Goal: Use online tool/utility: Use online tool/utility

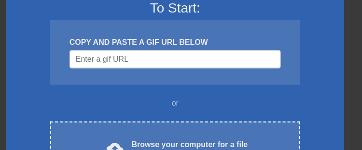
scroll to position [129, 0]
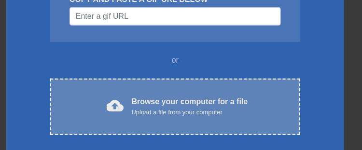
click at [165, 105] on div "Browse your computer for a file Upload a file from your computer" at bounding box center [190, 106] width 116 height 21
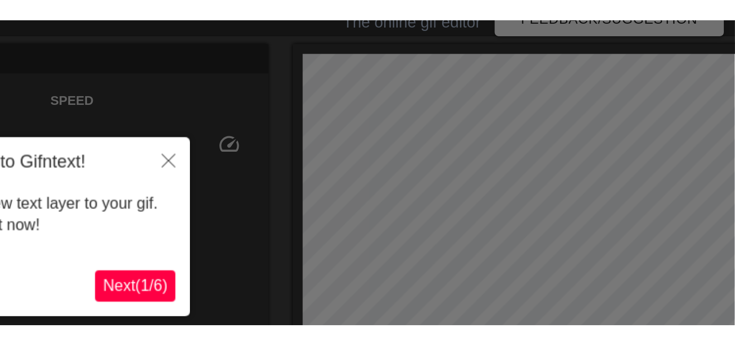
scroll to position [23, 0]
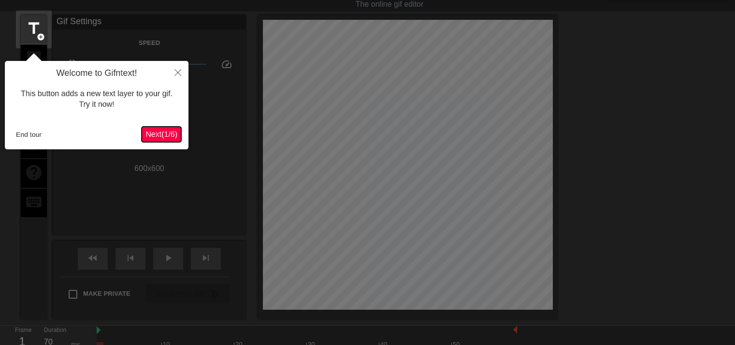
click at [164, 133] on span "Next ( 1 / 6 )" at bounding box center [161, 134] width 32 height 8
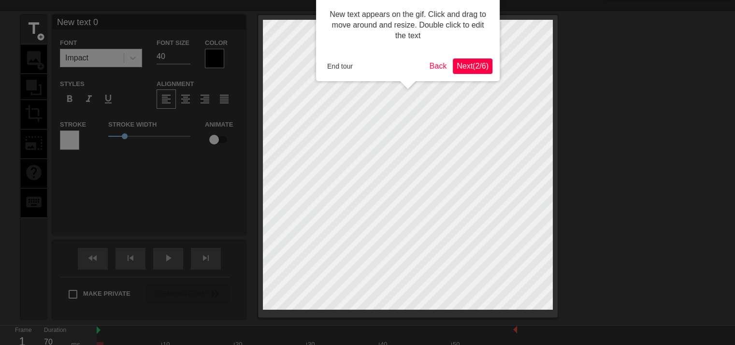
scroll to position [0, 0]
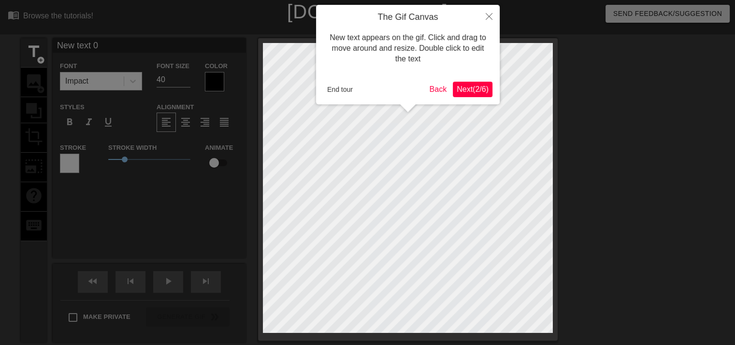
click at [463, 91] on span "Next ( 2 / 6 )" at bounding box center [472, 89] width 32 height 8
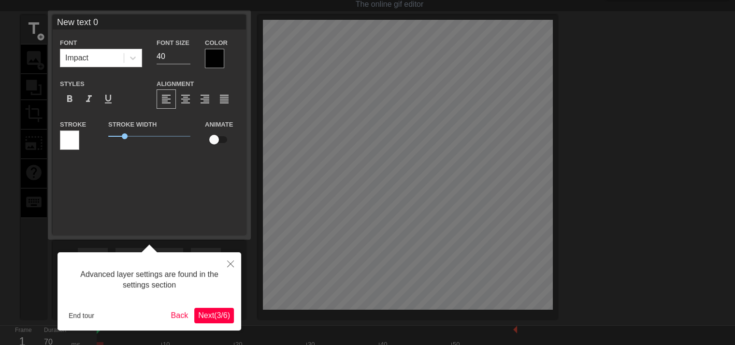
click at [213, 308] on button "Next ( 3 / 6 )" at bounding box center [214, 315] width 40 height 15
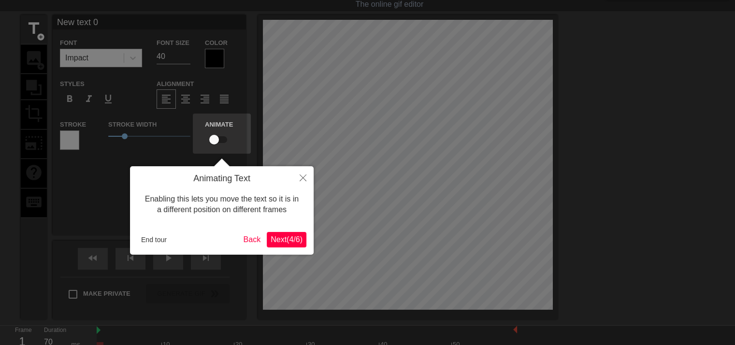
scroll to position [0, 0]
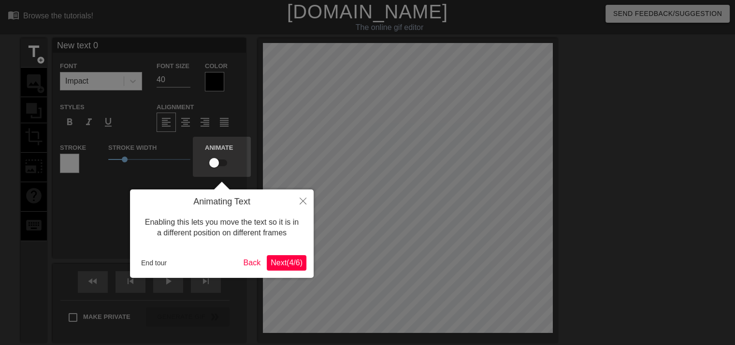
click at [273, 264] on span "Next ( 4 / 6 )" at bounding box center [286, 262] width 32 height 8
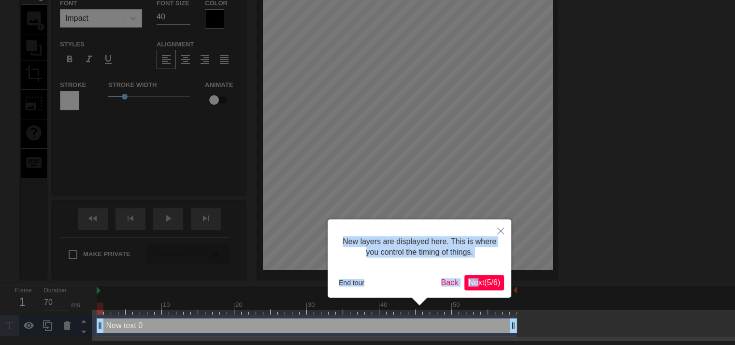
drag, startPoint x: 274, startPoint y: 267, endPoint x: 473, endPoint y: 280, distance: 199.4
click at [473, 280] on body "menu_book Browse the tutorials! [DOMAIN_NAME] The online gif editor Send Feedba…" at bounding box center [367, 136] width 735 height 399
click at [473, 280] on span "Next ( 5 / 6 )" at bounding box center [484, 282] width 32 height 8
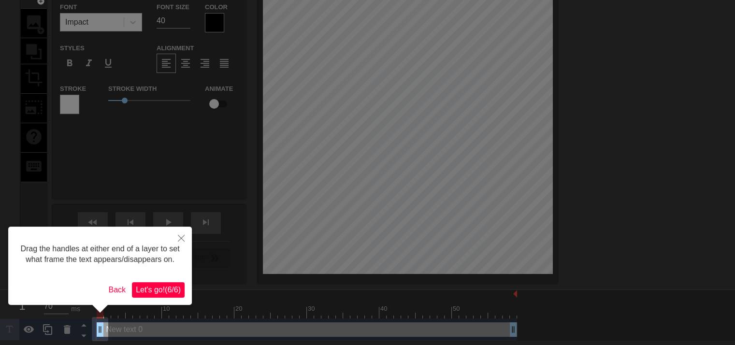
scroll to position [58, 0]
click at [153, 294] on span "Let's go! ( 6 / 6 )" at bounding box center [158, 290] width 45 height 8
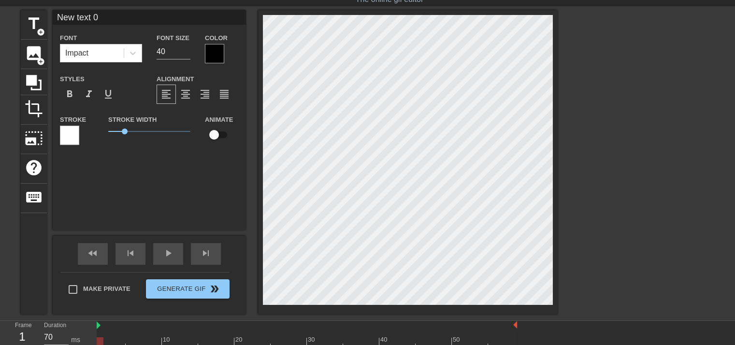
scroll to position [14, 0]
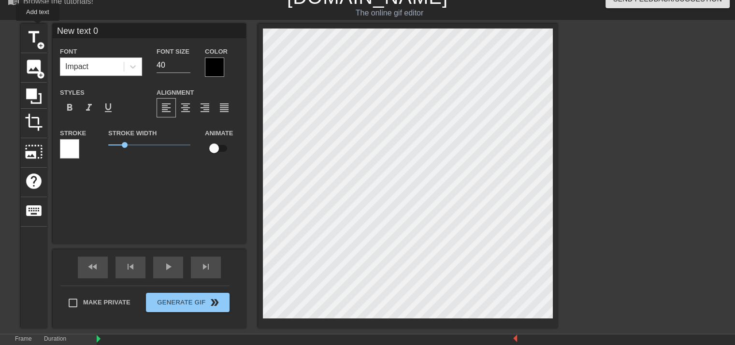
drag, startPoint x: 108, startPoint y: 31, endPoint x: 14, endPoint y: 24, distance: 94.5
click at [14, 24] on div "title add_circle image add_circle crop photo_size_select_large help keyboard Ne…" at bounding box center [367, 176] width 735 height 304
type input "[PERSON_NAME] just got GOOPED!"
type input "70"
click at [46, 43] on div "title add_circle" at bounding box center [34, 38] width 26 height 29
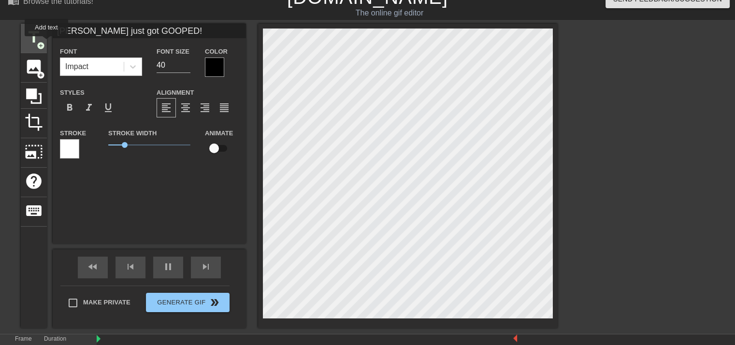
type input "New text 1"
click at [116, 34] on input "New text 1" at bounding box center [149, 31] width 193 height 14
type input "70"
type input "New text"
type input "70"
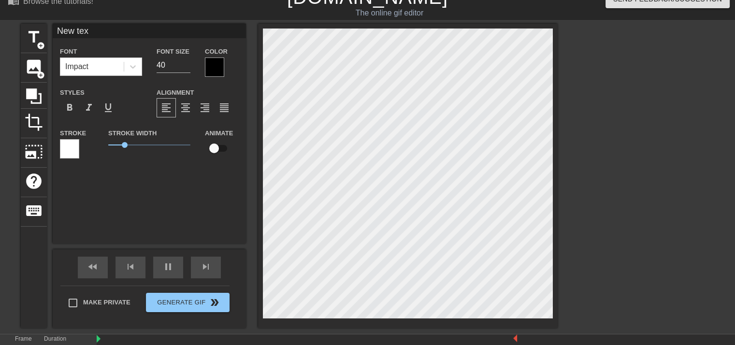
type input "New te"
type input "60"
type input "New"
type input "70"
type input "N"
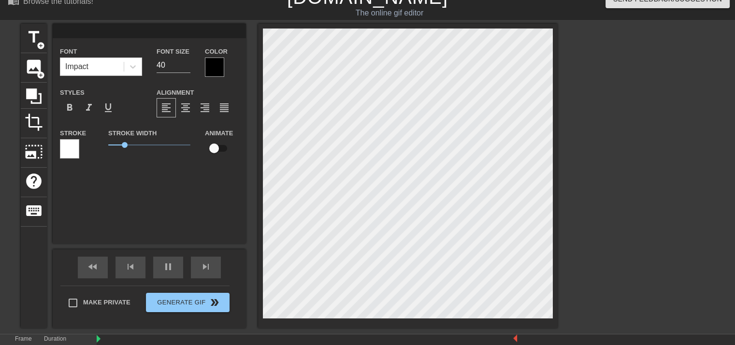
type input "70"
type input "W"
type input "70"
type input "WH"
type input "70"
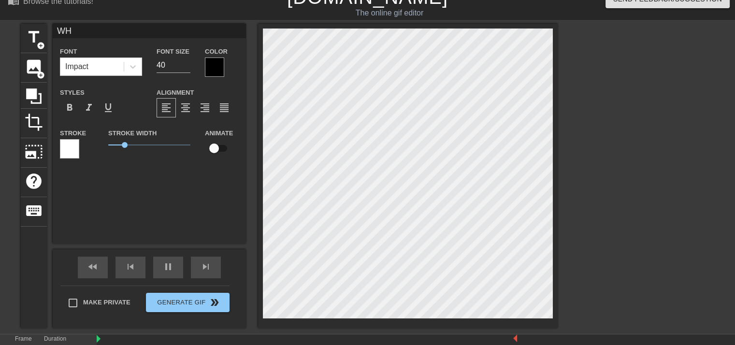
type input "WHP"
type input "70"
type input "WH"
type input "70"
type input "WHO"
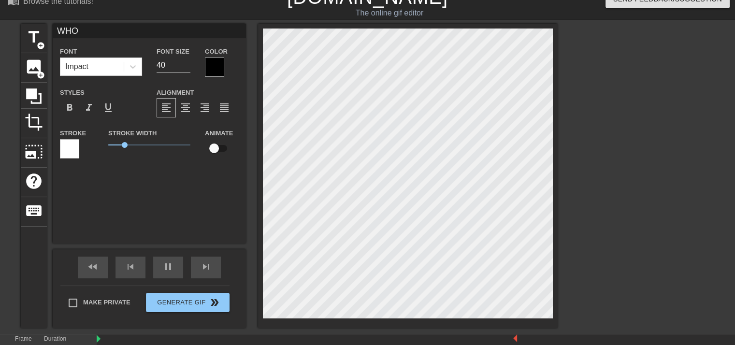
type input "70"
type input "WHO?"
type input "70"
type input "WHO?G"
type input "70"
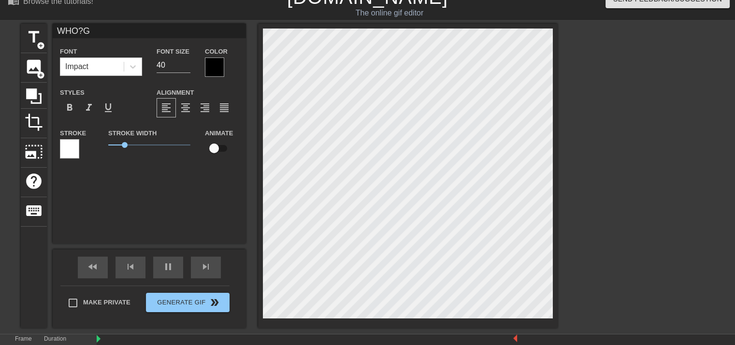
type input "WHO?GO"
type input "60"
type input "WHO?GOO"
type input "70"
type input "WHO?GOOP"
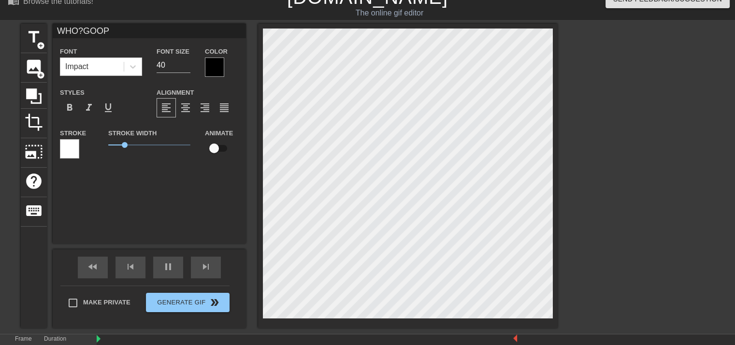
type input "60"
type input "WHO?GOOP"
type input "70"
type input "WHO?GOOP"
type input "60"
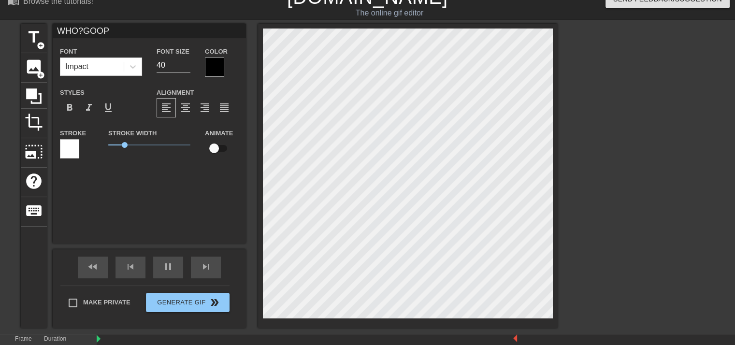
type input "WHO?GOO"
type input "70"
type input "WHO?GO"
type input "60"
type input "WHO?G"
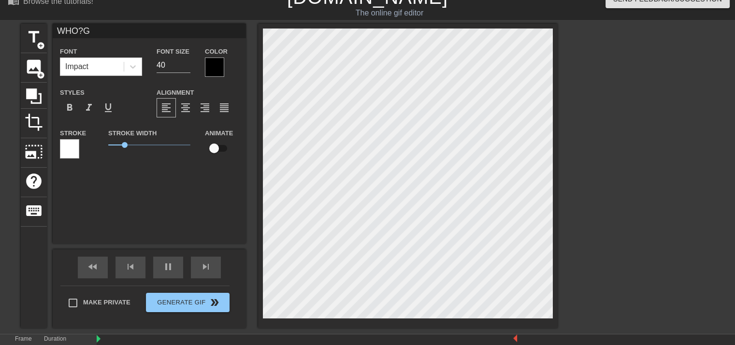
type input "70"
type input "WHO?"
type input "70"
type input "WHO?"
type input "70"
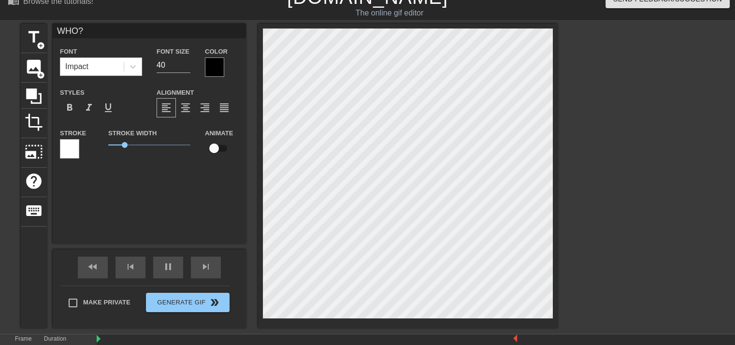
type input "WHO? G"
type input "70"
type input "WHO? GO"
type input "60"
type input "WHO? GOO"
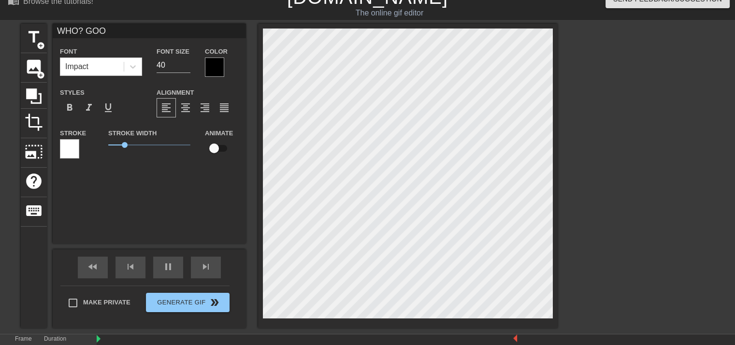
type input "70"
type input "WHO? GOOP"
type input "70"
type input "WHO? GOOP"
type input "70"
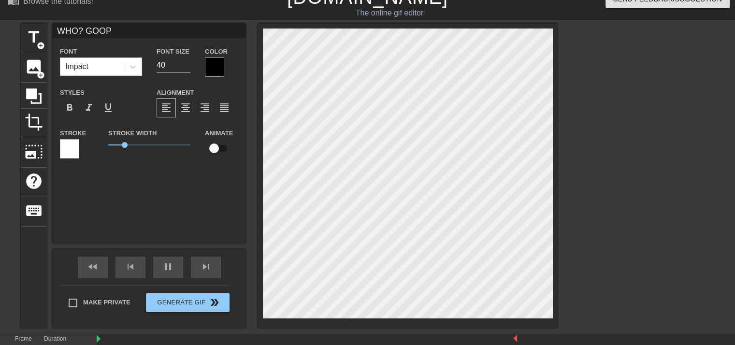
type input "WHO? GOOP J"
type input "60"
type input "WHO? GOOP JO"
type input "60"
type input "WHO? GOOP [PERSON_NAME]"
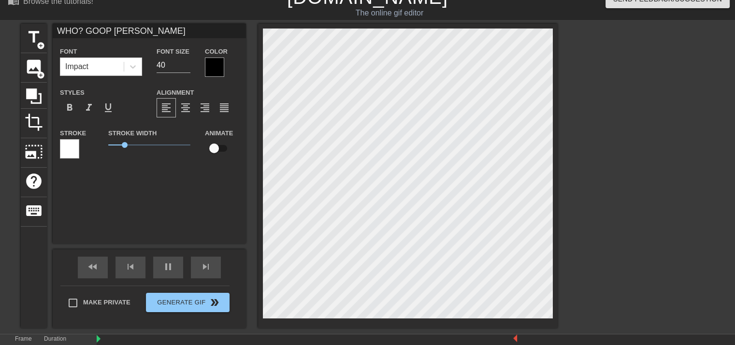
type input "70"
type input "WHO? GOOP JONE"
type input "70"
type input "WHO? [PERSON_NAME]"
type input "70"
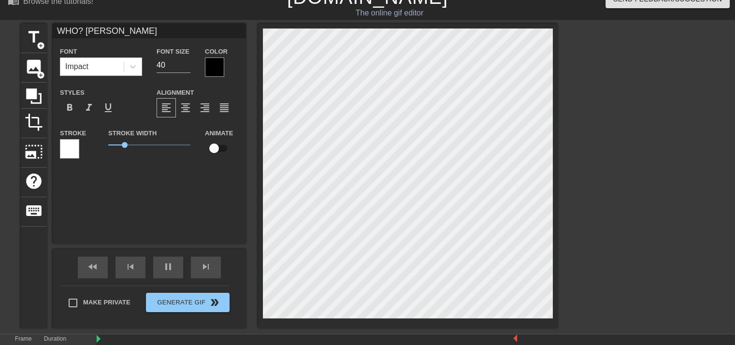
type input "WHO? [PERSON_NAME]"
type input "70"
type input "WHO? [PERSON_NAME]"
type input "70"
type input "WHO? GOOP [PERSON_NAME]!"
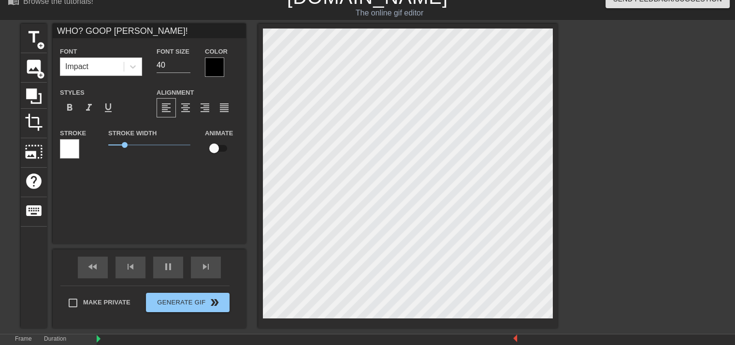
type input "60"
type input "WHO? GOOP [PERSON_NAME]!"
type input "70"
type input "WHO? GOOP [PERSON_NAME]! W"
type input "60"
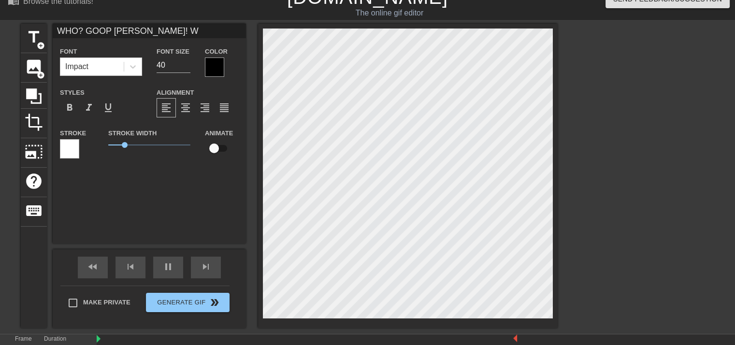
type input "WHO? GOOP [PERSON_NAME]! WH"
type input "70"
type input "WHO? GOOP [PERSON_NAME]! WHP"
type input "70"
type input "WHO? GOOP [PERSON_NAME]! WH"
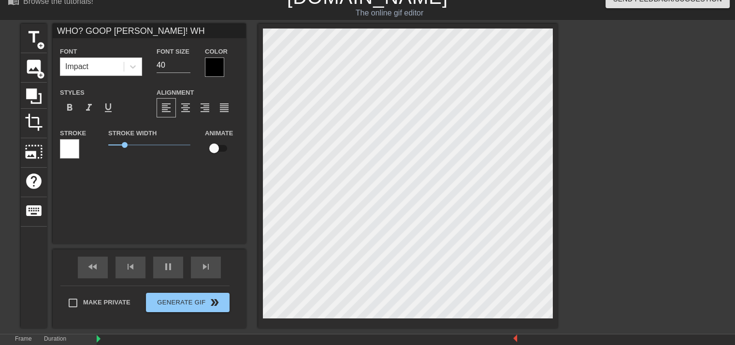
type input "60"
type input "WHO? GOOP [PERSON_NAME]! WHO"
type input "70"
type input "WHO? GOOP [PERSON_NAME]! WHO"
type input "70"
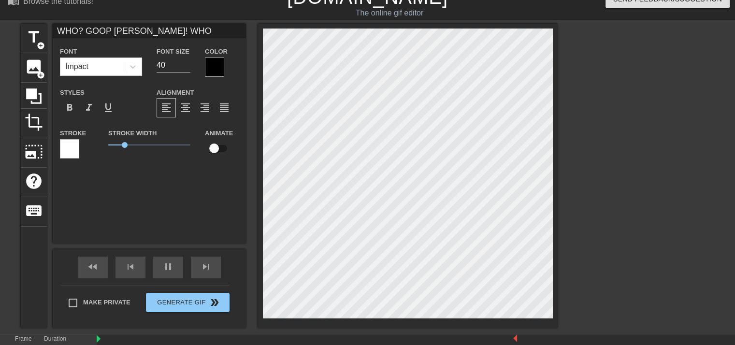
type input "WHO? GOOP [PERSON_NAME]! WHO G"
type input "70"
type input "WHO? GOOP [PERSON_NAME]! WHO GO"
type input "60"
type input "WHO? GOOP [PERSON_NAME]! WHO GOO"
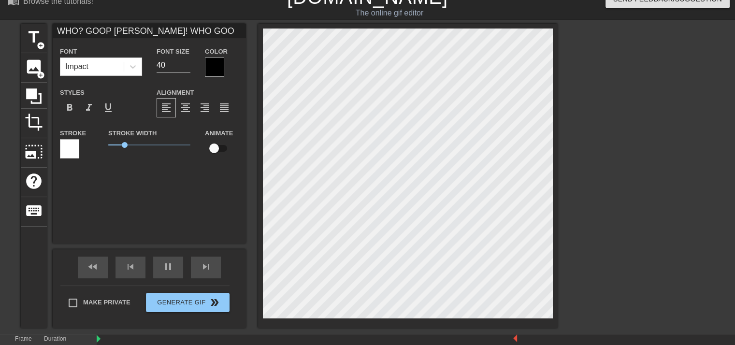
type input "60"
type input "WHO? GOOP [PERSON_NAME]! WHO GOOP"
type input "70"
type input "WHO? GOOP [PERSON_NAME]! WHO GOOP"
type input "60"
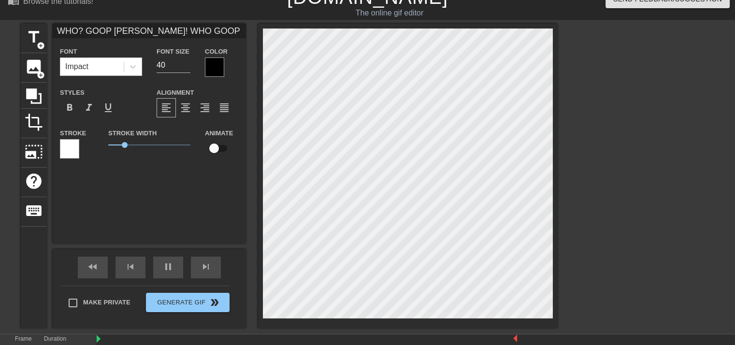
type input "WHO? GOOP [PERSON_NAME]! WHO GOOP J"
type input "70"
type input "WHO? GOOP [PERSON_NAME]! WHO GOOP JO"
type input "60"
type input "WHO? GOOP [PERSON_NAME]! WHO GOOP [PERSON_NAME]"
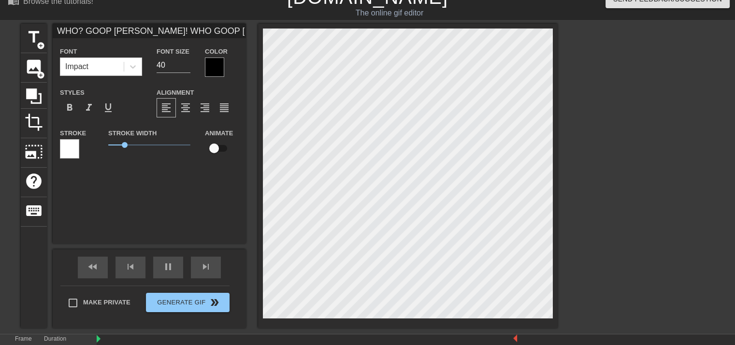
type input "60"
type input "WHO? GOOP [PERSON_NAME]! WHO GOOP JONE"
type input "60"
type input "WHO? GOOP [PERSON_NAME]! WHO [PERSON_NAME]"
type input "70"
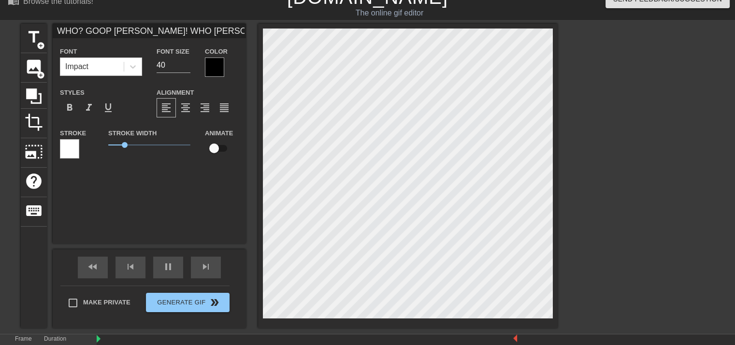
type input "WHO? GOOP [PERSON_NAME]! WHO [PERSON_NAME]!"
type input "60"
type input "WHO? GOOP [PERSON_NAME]! WHO [PERSON_NAME]!"
click at [158, 28] on input "WHO? GOOP [PERSON_NAME]! WHO [PERSON_NAME]!" at bounding box center [149, 31] width 193 height 14
type input "70"
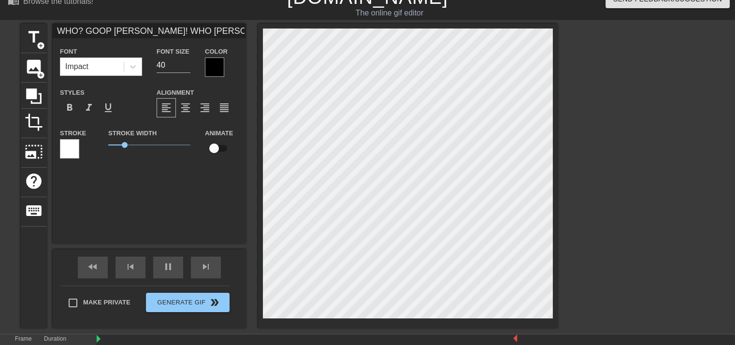
type input "WHO? GOOP [PERSON_NAME]! WHO? GOOP [PERSON_NAME]!"
type input "60"
type input "WHO? GOOP [PERSON_NAME]! WHO? GOOP [PERSON_NAME]!"
click at [36, 65] on span "image" at bounding box center [34, 66] width 18 height 18
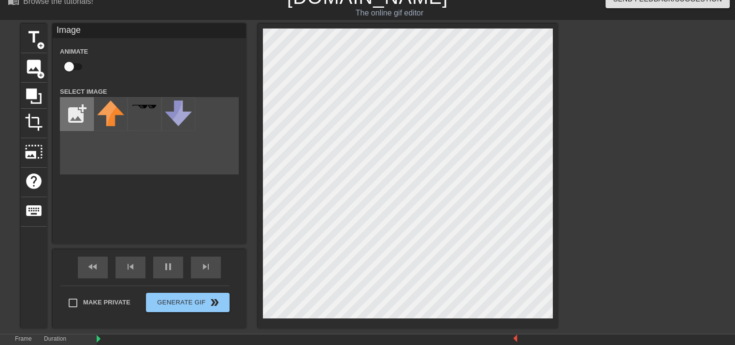
click at [85, 119] on input "file" at bounding box center [76, 114] width 33 height 33
type input "70"
type input "C:\fakepath\unnamed.jpg"
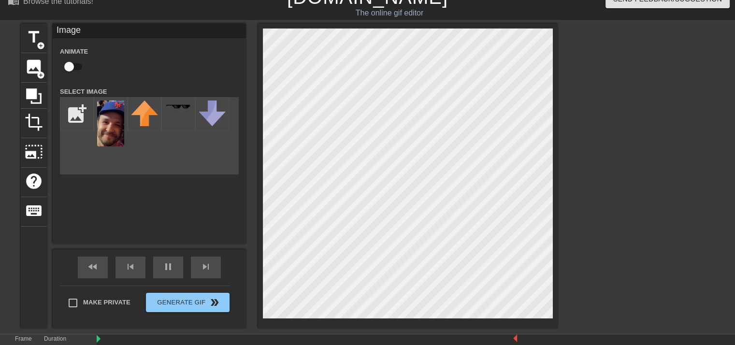
drag, startPoint x: 247, startPoint y: 156, endPoint x: 186, endPoint y: 142, distance: 61.8
click at [186, 142] on div "add_photo_alternate" at bounding box center [149, 135] width 179 height 77
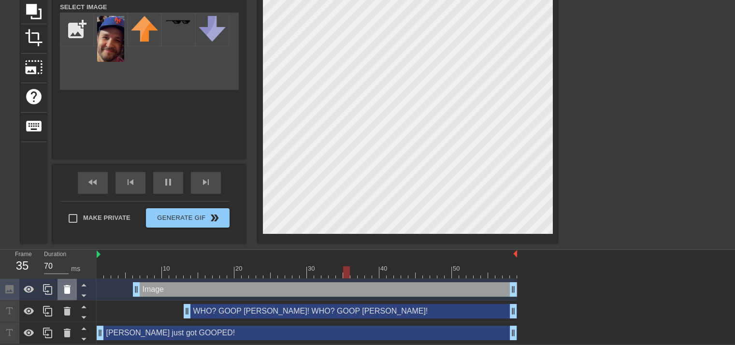
click at [65, 286] on icon at bounding box center [67, 290] width 12 height 12
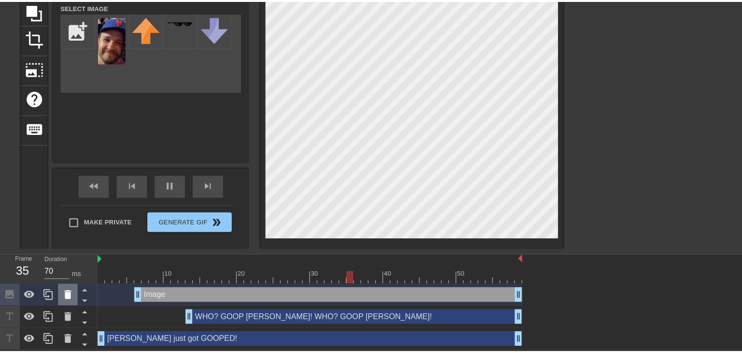
scroll to position [92, 0]
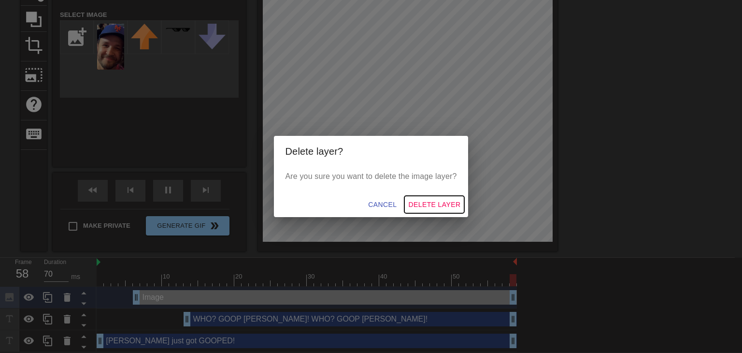
click at [429, 205] on span "Delete Layer" at bounding box center [434, 205] width 52 height 12
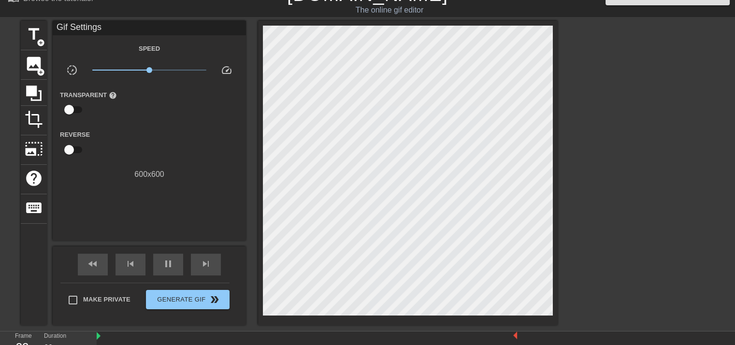
scroll to position [17, 0]
click at [37, 64] on span "image" at bounding box center [34, 64] width 18 height 18
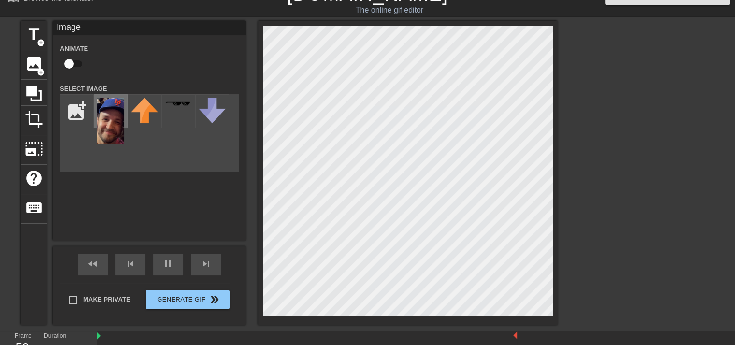
click at [100, 113] on img at bounding box center [110, 121] width 27 height 46
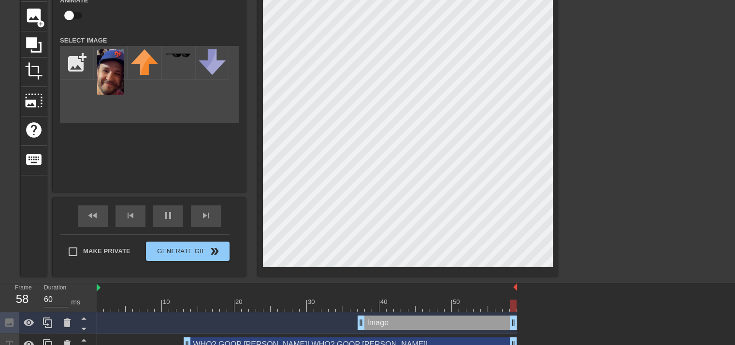
scroll to position [70, 0]
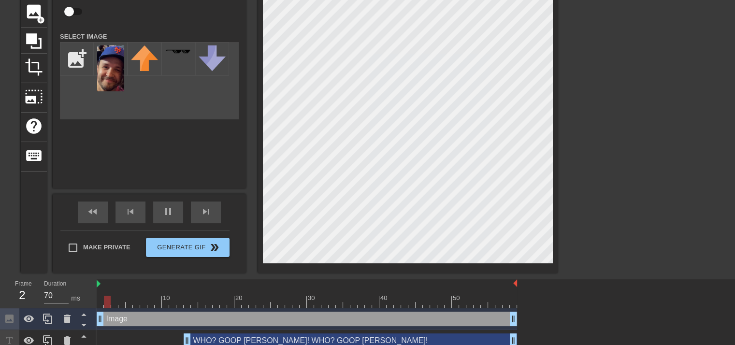
drag, startPoint x: 359, startPoint y: 320, endPoint x: 91, endPoint y: 322, distance: 268.1
click at [91, 322] on div "Frame 2 Duration 70 ms 10 20 30 40 50 Image drag_handle drag_handle WHO? GOOP […" at bounding box center [367, 326] width 735 height 94
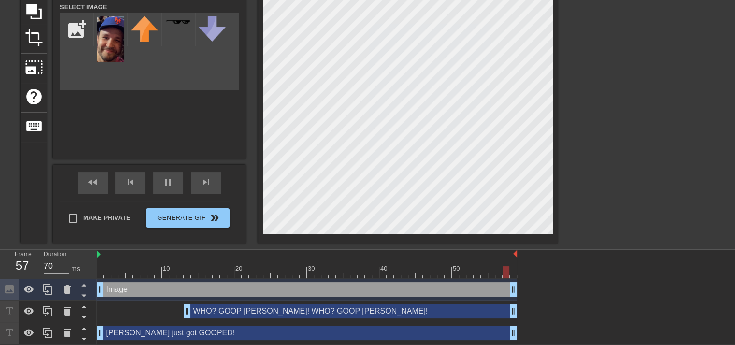
scroll to position [0, 0]
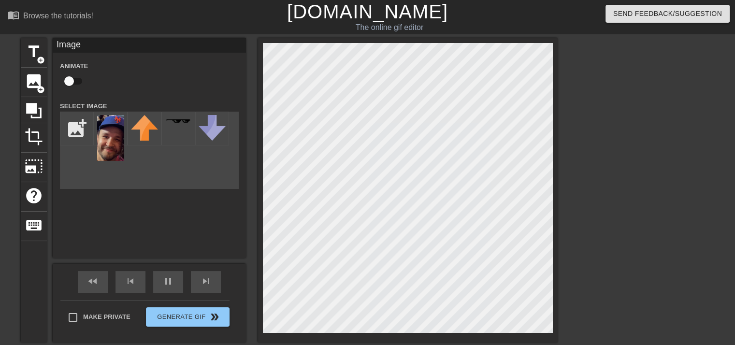
type input "70"
click at [74, 82] on input "checkbox" at bounding box center [69, 81] width 55 height 18
checkbox input "true"
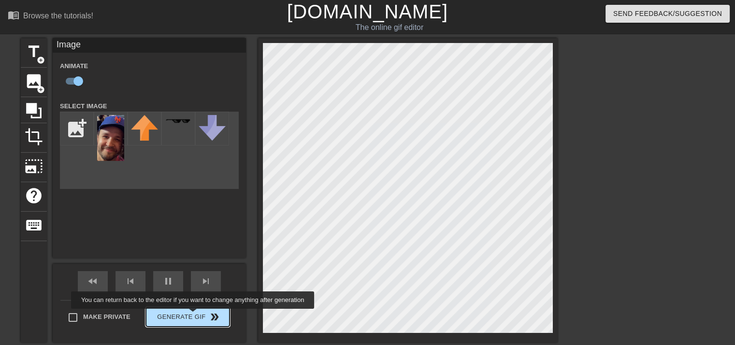
type input "70"
click at [194, 315] on span "Generate Gif double_arrow" at bounding box center [188, 317] width 76 height 12
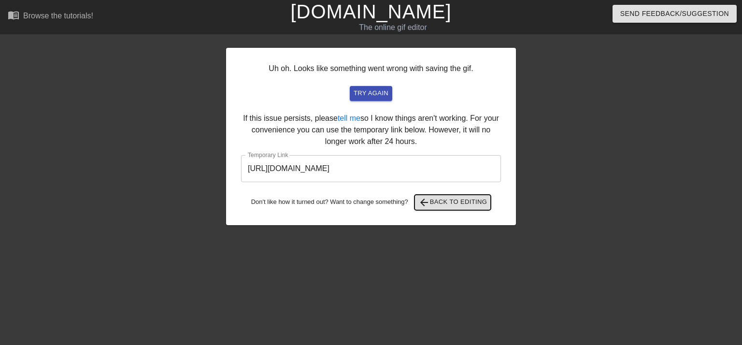
click at [435, 206] on span "arrow_back Back to Editing" at bounding box center [452, 203] width 69 height 12
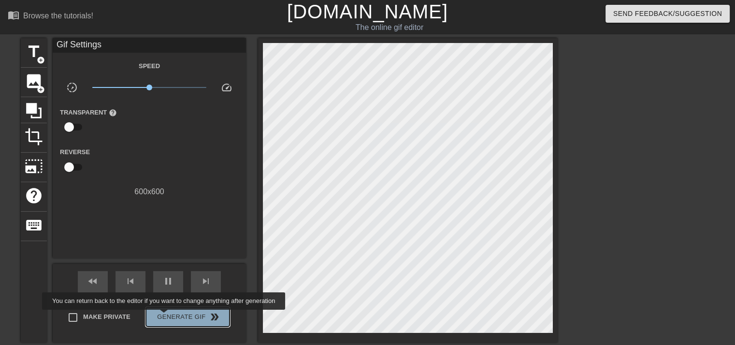
type input "70"
click at [165, 316] on span "Generate Gif double_arrow" at bounding box center [188, 317] width 76 height 12
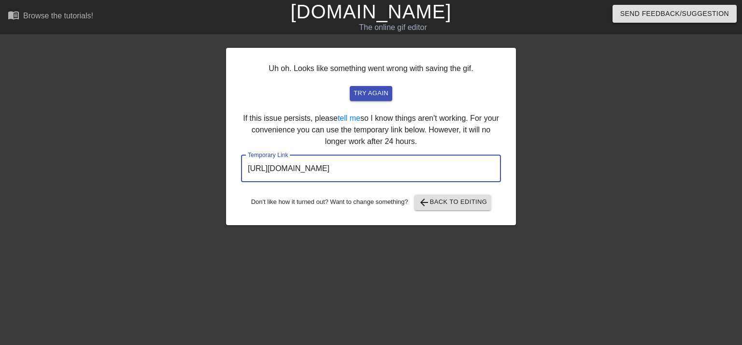
drag, startPoint x: 449, startPoint y: 170, endPoint x: 218, endPoint y: 160, distance: 231.6
click at [218, 160] on div "Uh oh. Looks like something went wrong with saving the gif. try again If this i…" at bounding box center [371, 183] width 742 height 290
